Goal: Information Seeking & Learning: Learn about a topic

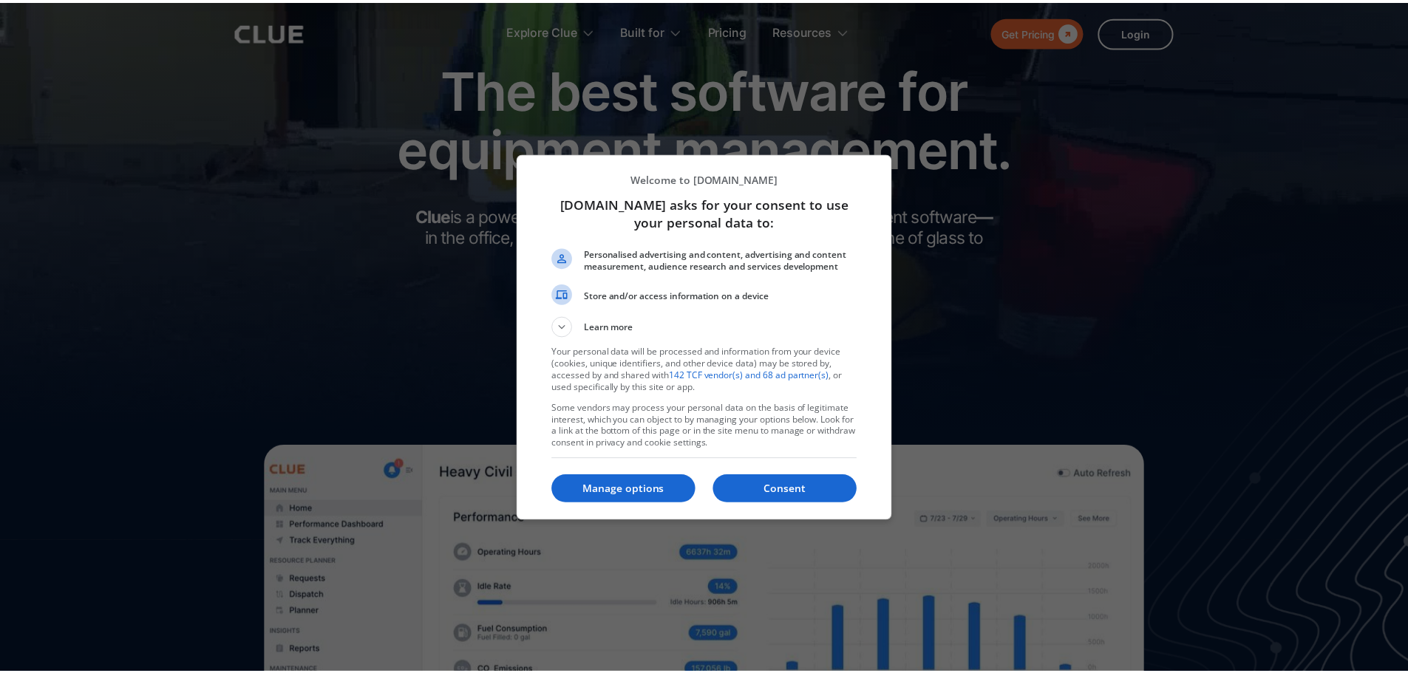
scroll to position [74, 0]
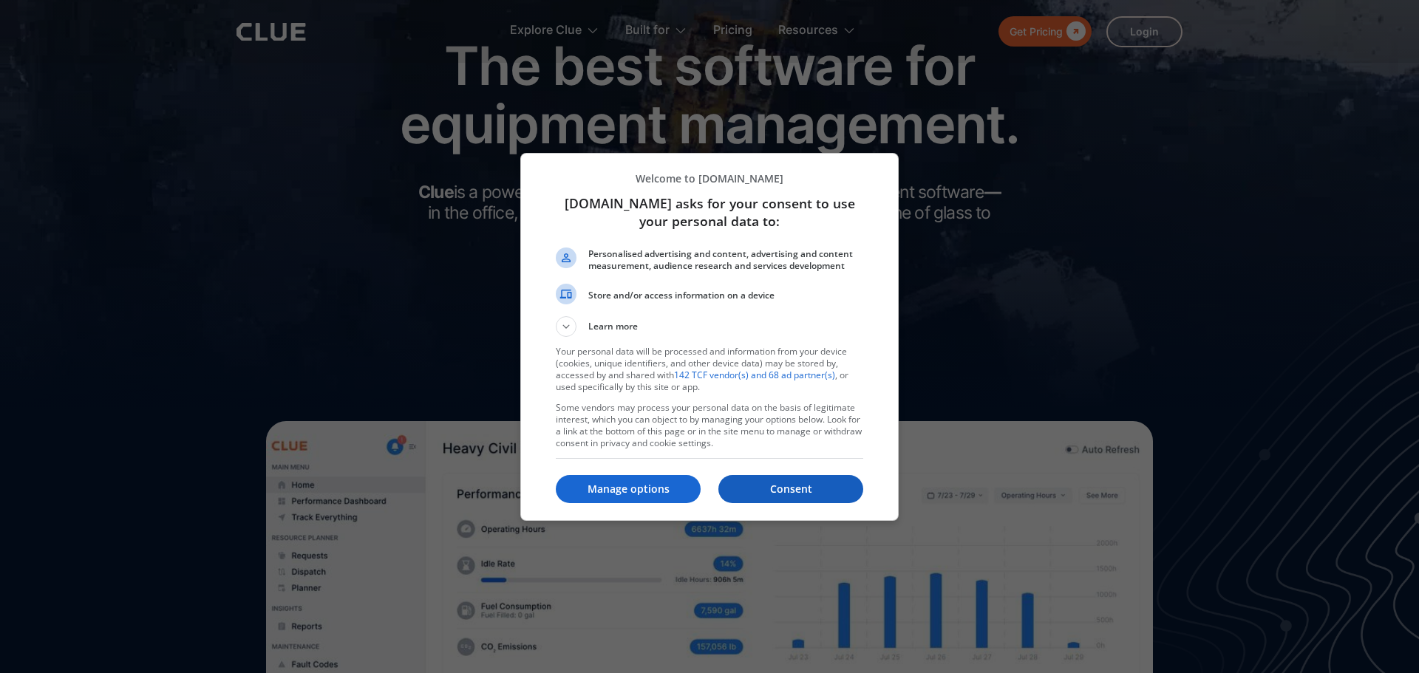
click at [808, 493] on p "Consent" at bounding box center [790, 489] width 145 height 15
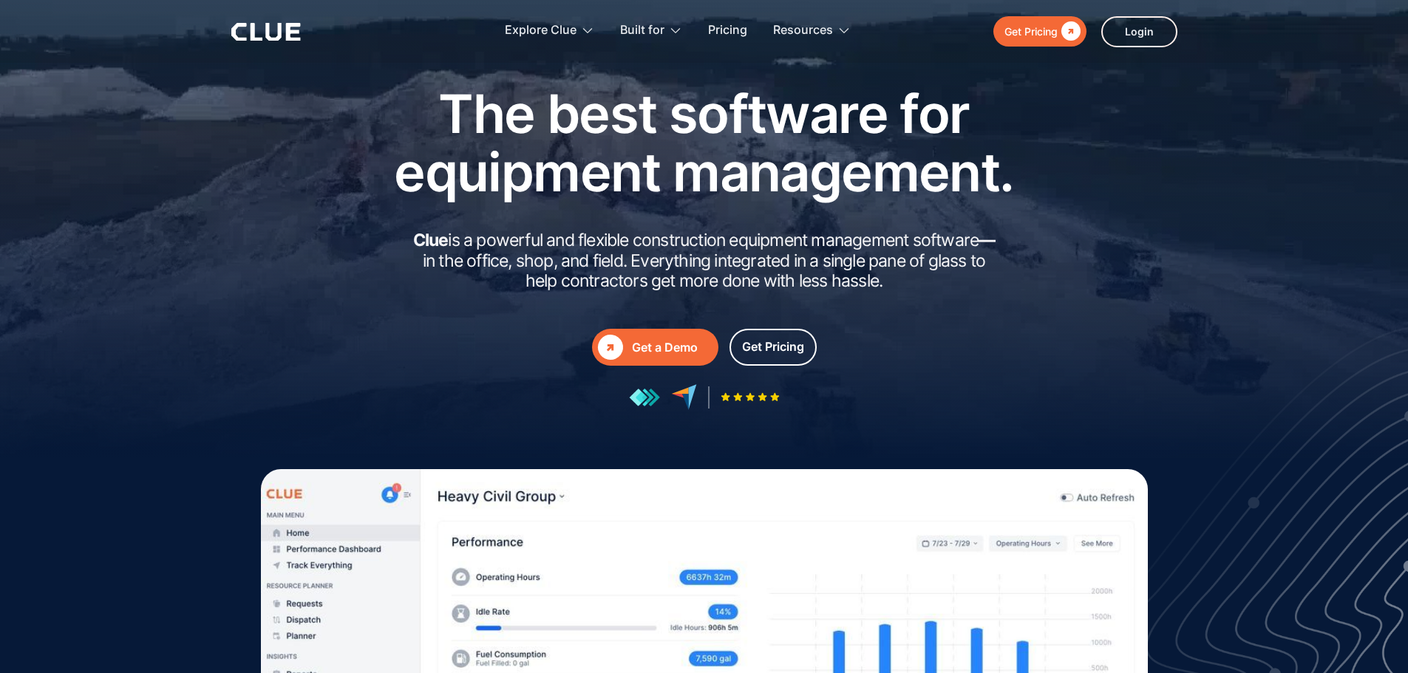
scroll to position [0, 0]
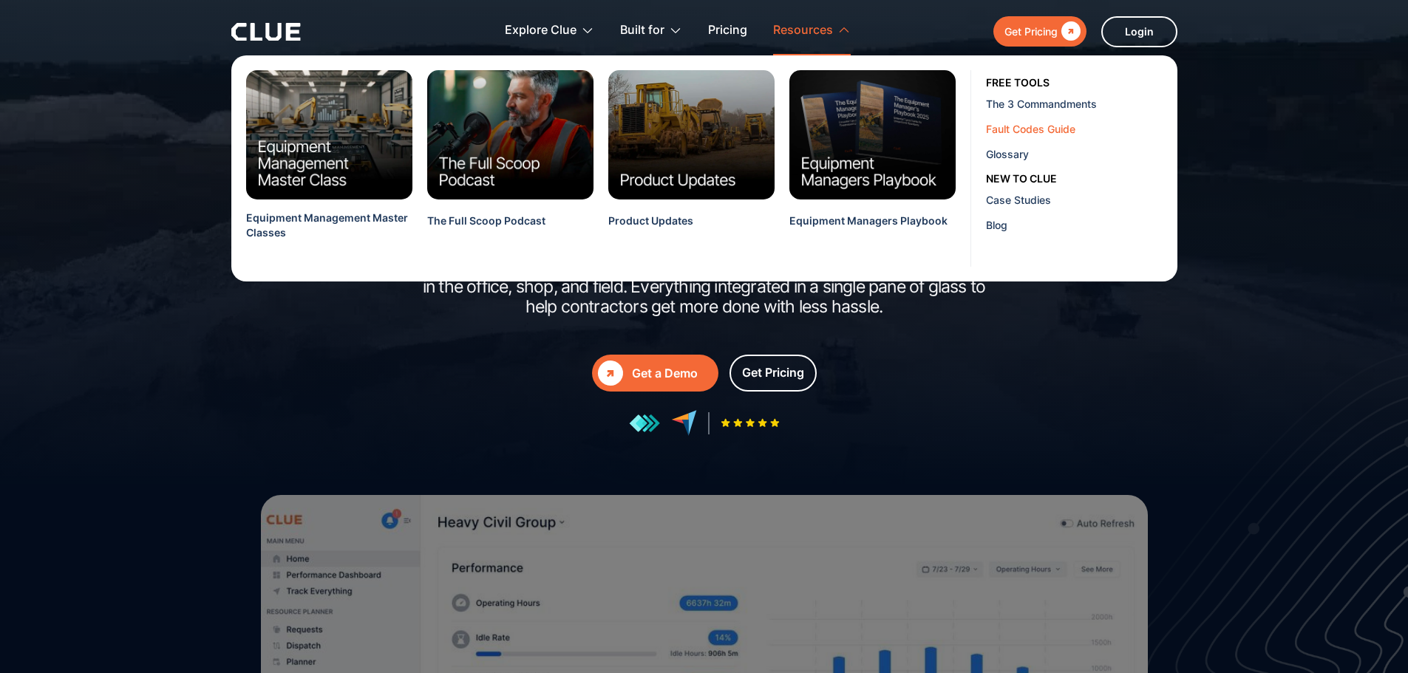
click at [1029, 128] on div "Fault Codes Guide" at bounding box center [1076, 129] width 180 height 16
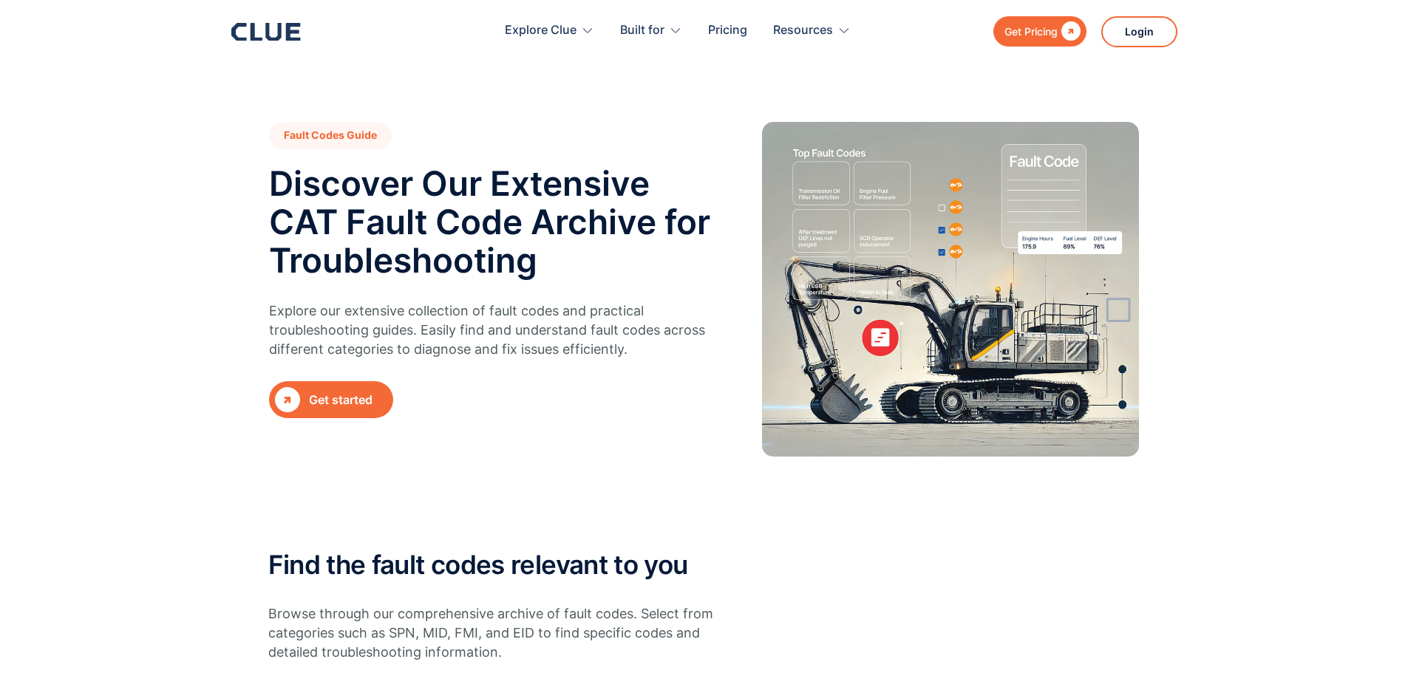
click at [361, 389] on link " Get started" at bounding box center [331, 399] width 124 height 37
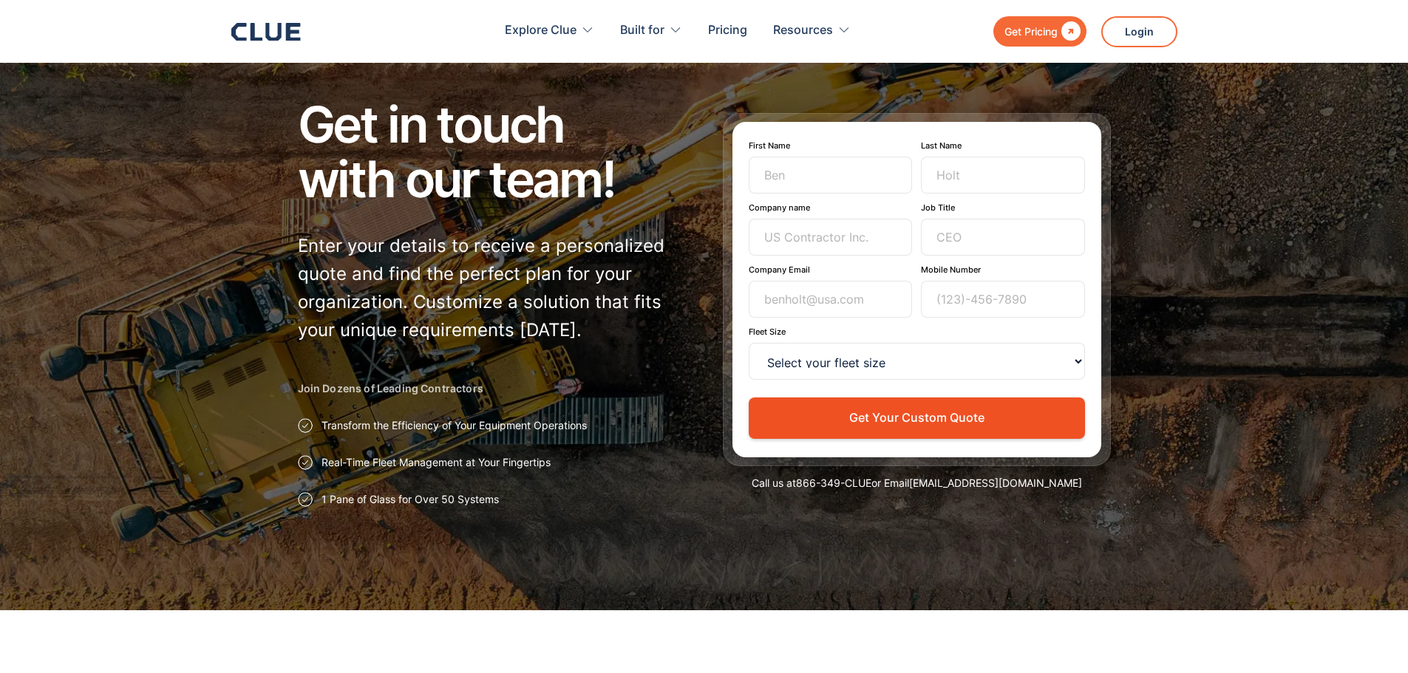
scroll to position [74, 0]
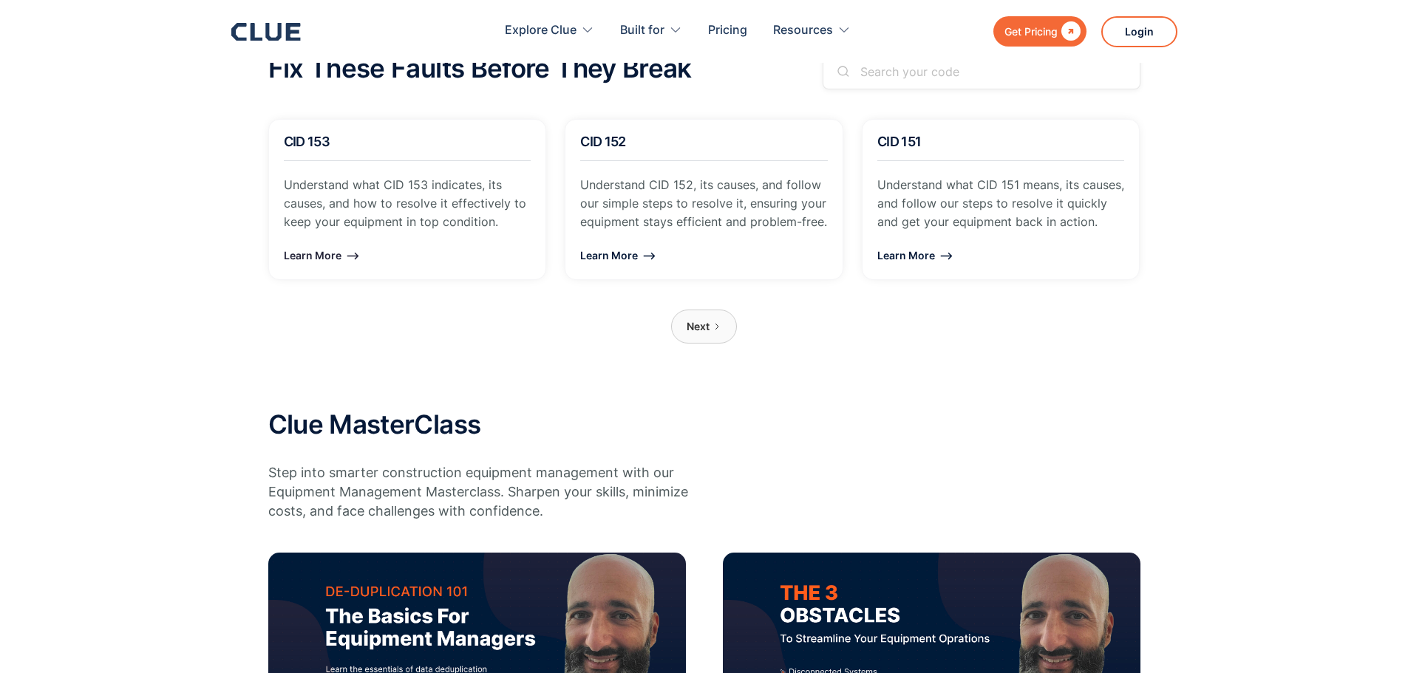
scroll to position [1478, 0]
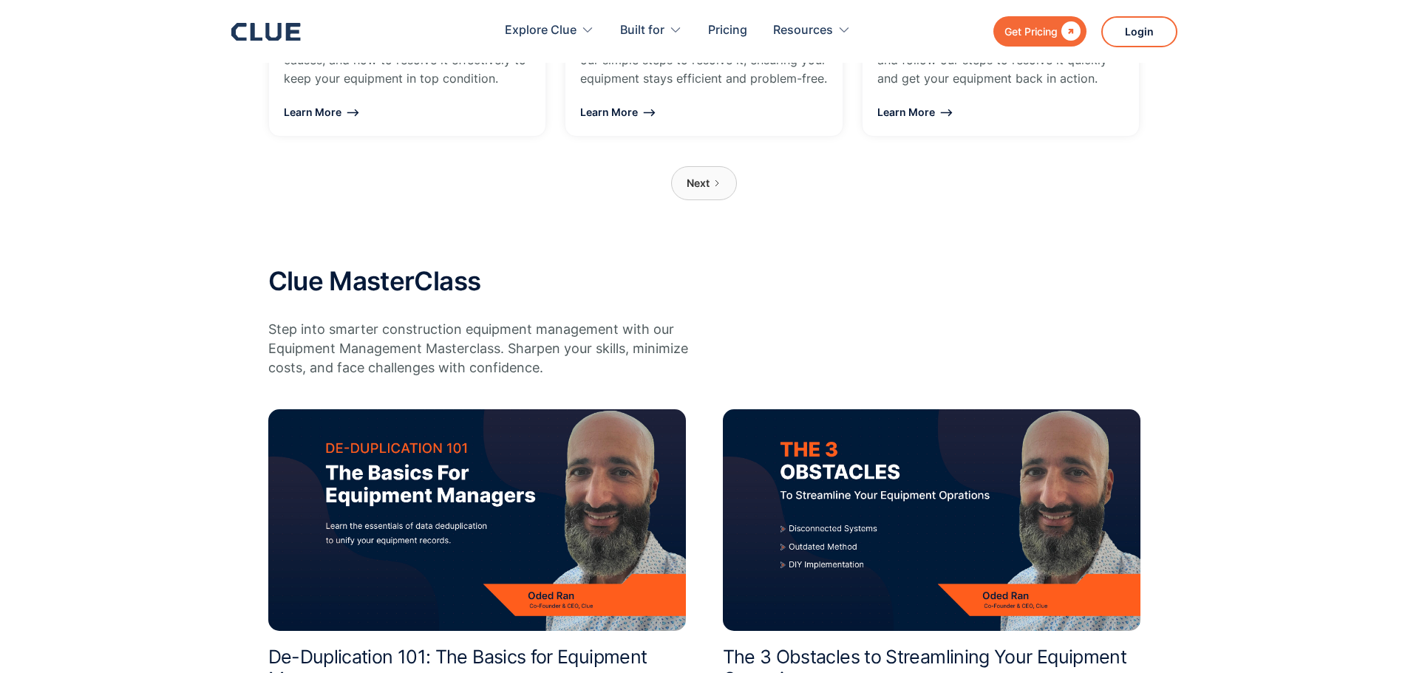
click at [715, 188] on icon "Next Page" at bounding box center [717, 183] width 9 height 9
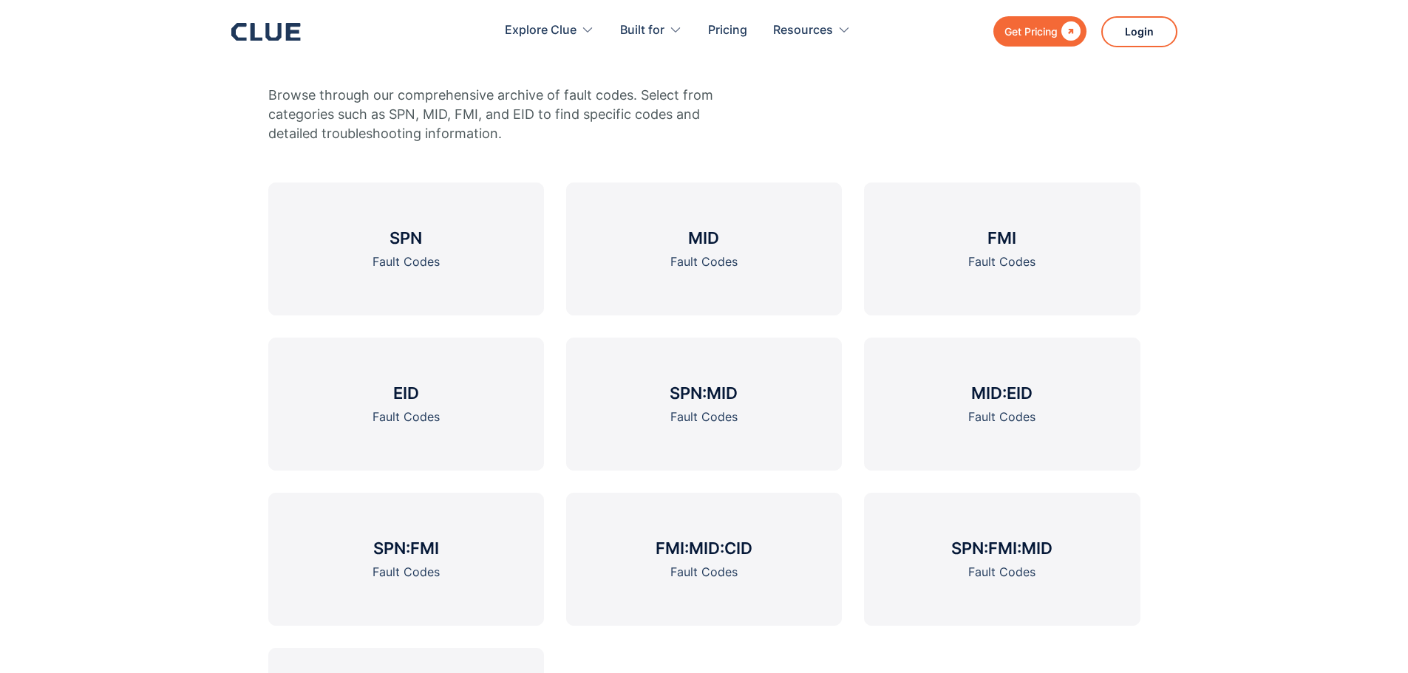
scroll to position [450, 0]
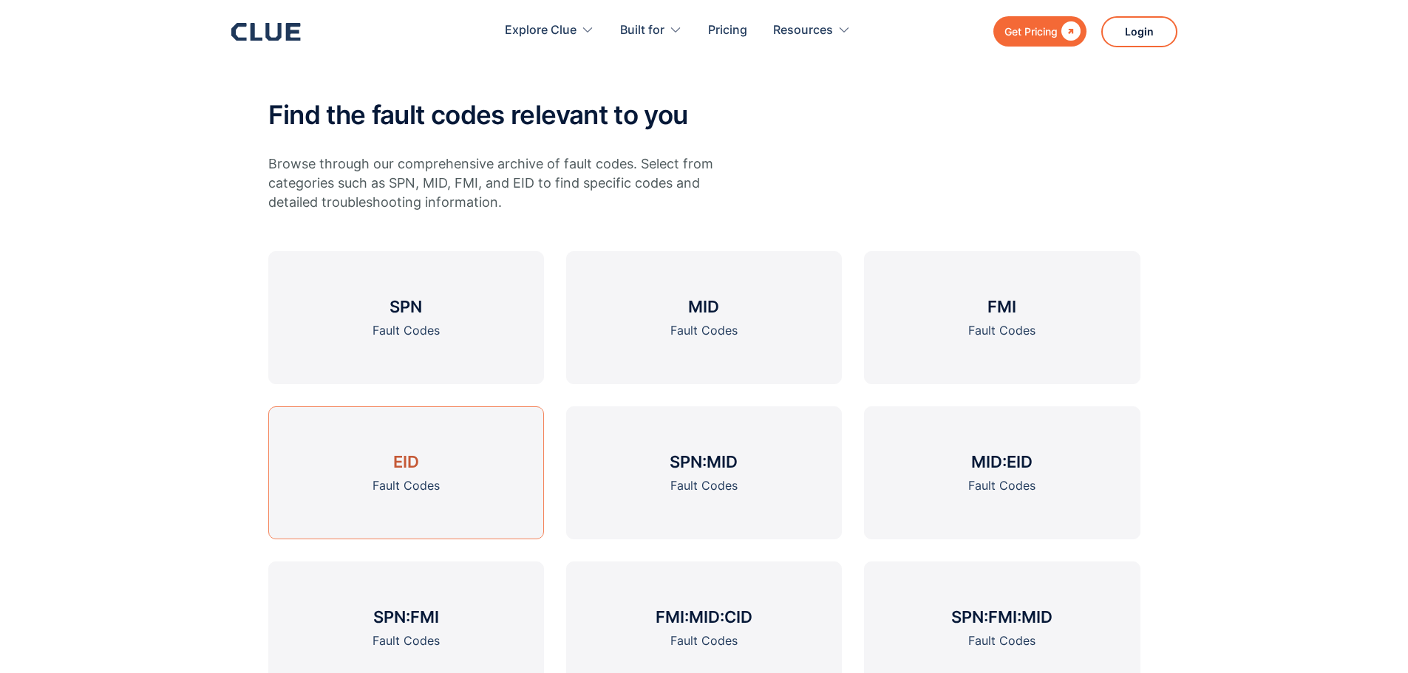
click at [421, 466] on link "EID Fault Codes" at bounding box center [406, 473] width 276 height 133
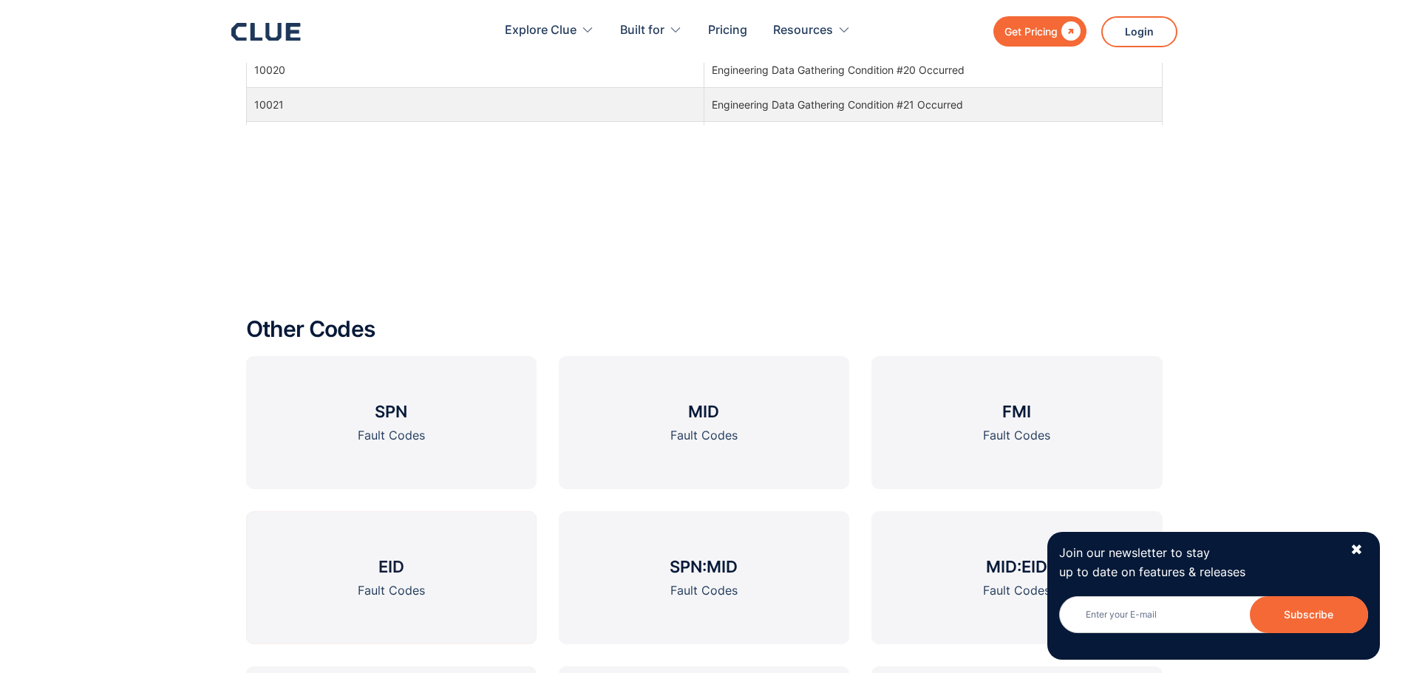
scroll to position [1626, 0]
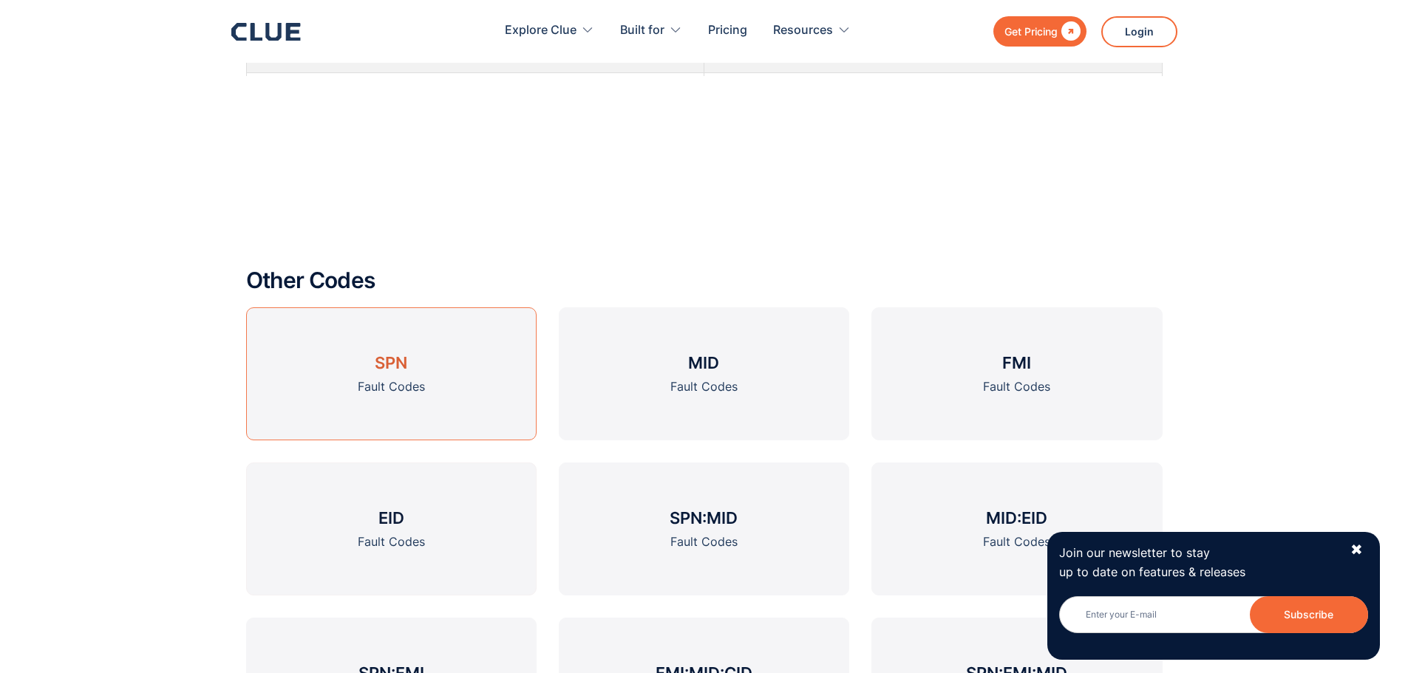
click at [376, 375] on link "SPN Fault Codes" at bounding box center [391, 373] width 290 height 133
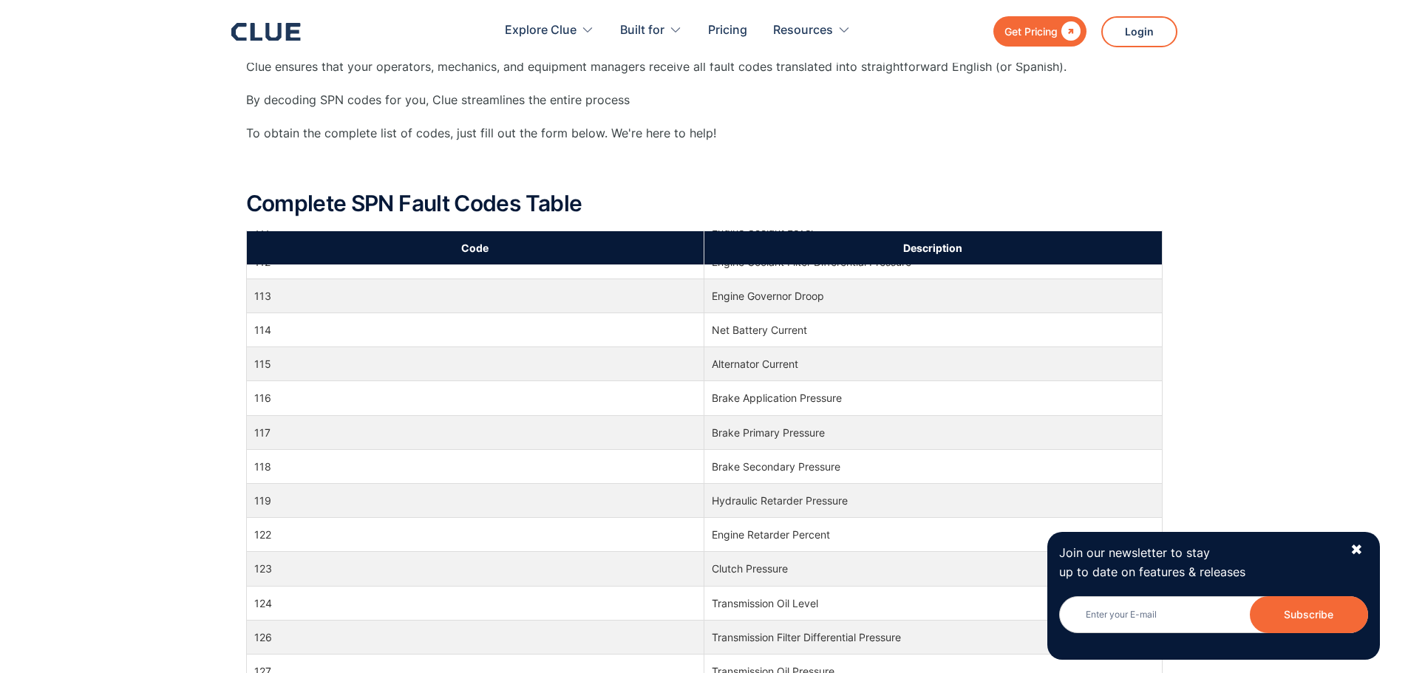
scroll to position [2513, 0]
